Goal: Information Seeking & Learning: Learn about a topic

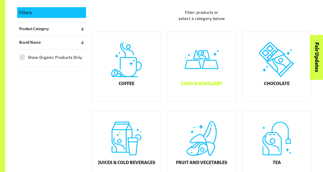
scroll to position [117, 0]
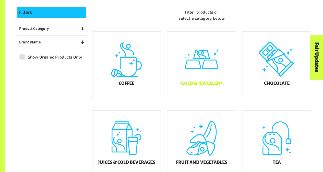
click at [225, 83] on div "Gold & Jewellery" at bounding box center [201, 66] width 68 height 69
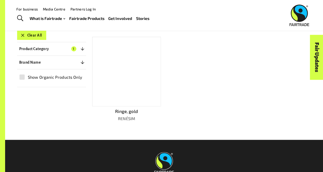
scroll to position [101, 0]
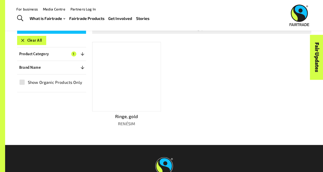
click at [128, 115] on p "Ringe, gold" at bounding box center [126, 116] width 69 height 7
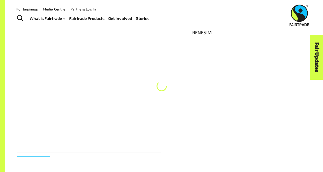
scroll to position [77, 0]
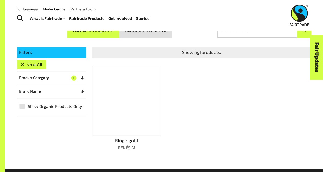
scroll to position [101, 0]
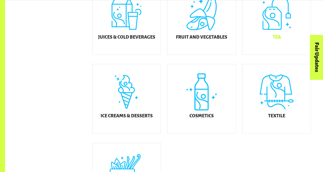
scroll to position [244, 0]
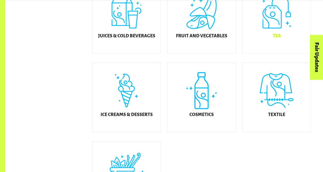
click at [277, 44] on div "Tea" at bounding box center [276, 18] width 68 height 69
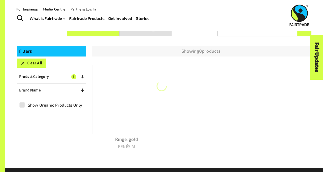
scroll to position [77, 0]
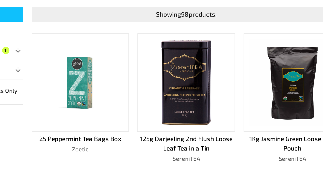
click at [139, 114] on p "25 Peppermint Tea Bags Box" at bounding box center [126, 112] width 69 height 7
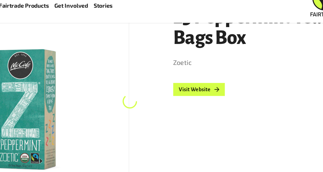
scroll to position [77, 0]
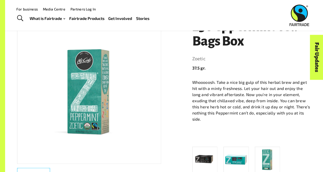
drag, startPoint x: 159, startPoint y: 7, endPoint x: 180, endPoint y: 106, distance: 101.3
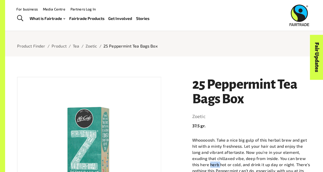
scroll to position [19, 0]
click at [252, 102] on h1 "25 Peppermint Tea Bags Box" at bounding box center [251, 91] width 119 height 29
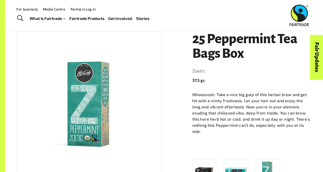
scroll to position [51, 0]
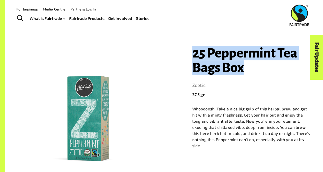
drag, startPoint x: 249, startPoint y: 76, endPoint x: 184, endPoint y: 48, distance: 70.5
copy h1 "25 Peppermint Tea Bags Box"
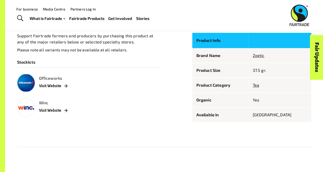
scroll to position [308, 0]
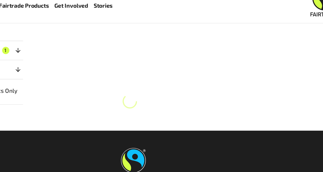
scroll to position [105, 0]
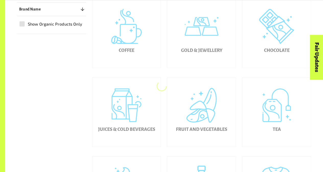
scroll to position [153, 0]
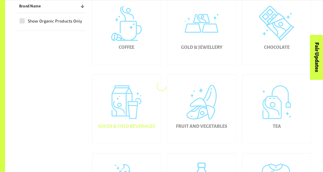
click at [127, 129] on h5 "Juices & Cold Beverages" at bounding box center [126, 126] width 57 height 5
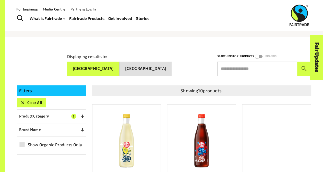
scroll to position [6, 0]
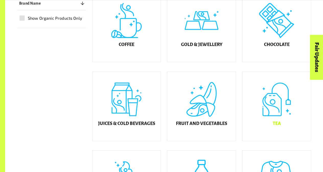
scroll to position [156, 0]
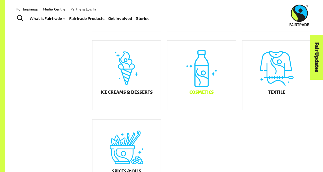
click at [193, 95] on h5 "Cosmetics" at bounding box center [201, 92] width 24 height 5
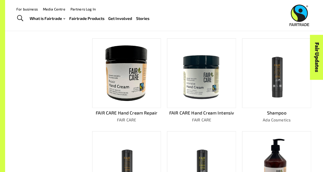
scroll to position [204, 0]
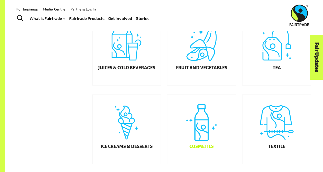
scroll to position [211, 0]
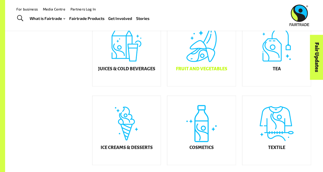
click at [200, 71] on h5 "Fruit and Vegetables" at bounding box center [201, 68] width 51 height 5
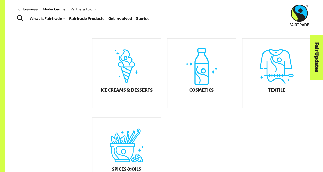
scroll to position [255, 0]
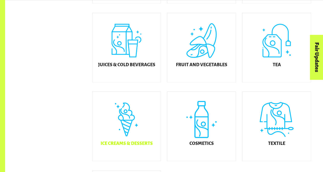
click at [135, 141] on div "Ice Creams & Desserts" at bounding box center [126, 126] width 68 height 69
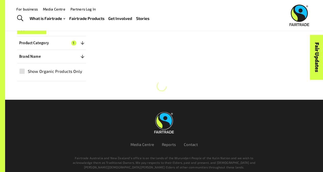
scroll to position [77, 0]
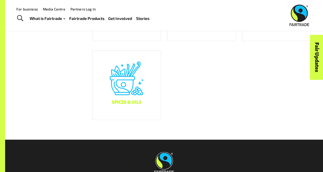
click at [135, 100] on div "Spices & Oils" at bounding box center [126, 84] width 68 height 69
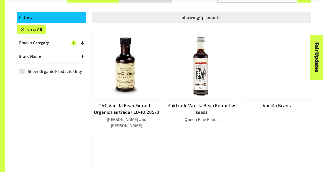
scroll to position [114, 0]
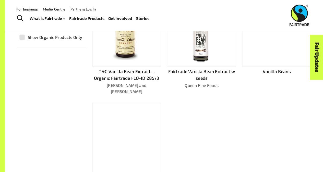
click at [195, 70] on p "Fairtrade Vanilla Bean Extract w seeds" at bounding box center [201, 74] width 69 height 13
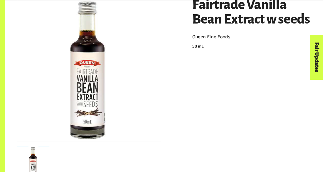
scroll to position [96, 0]
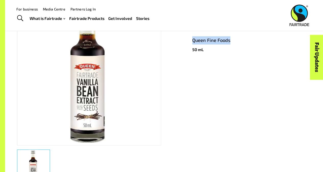
drag, startPoint x: 235, startPoint y: 37, endPoint x: 186, endPoint y: 41, distance: 49.6
click at [186, 41] on div "Fairtrade Vanilla Bean Extract w seeds Queen Fine Foods 50 mL" at bounding box center [248, 91] width 125 height 192
copy link "Queen Fine Foods"
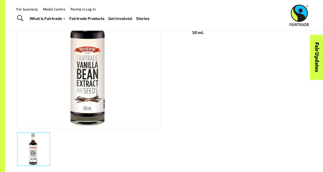
scroll to position [0, 0]
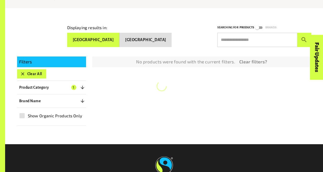
scroll to position [50, 0]
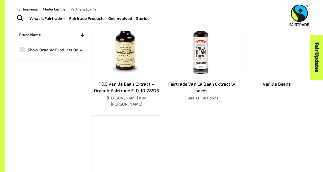
scroll to position [134, 0]
